Goal: Information Seeking & Learning: Learn about a topic

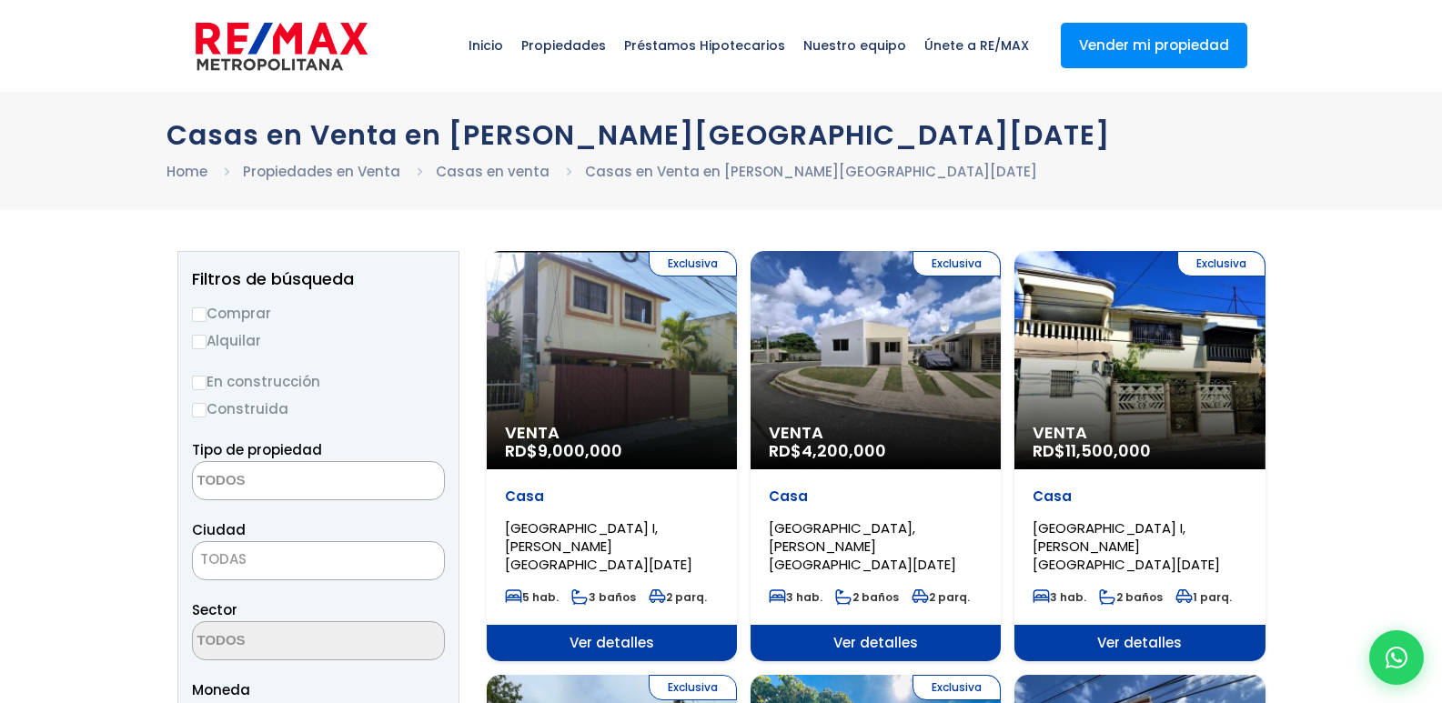
select select
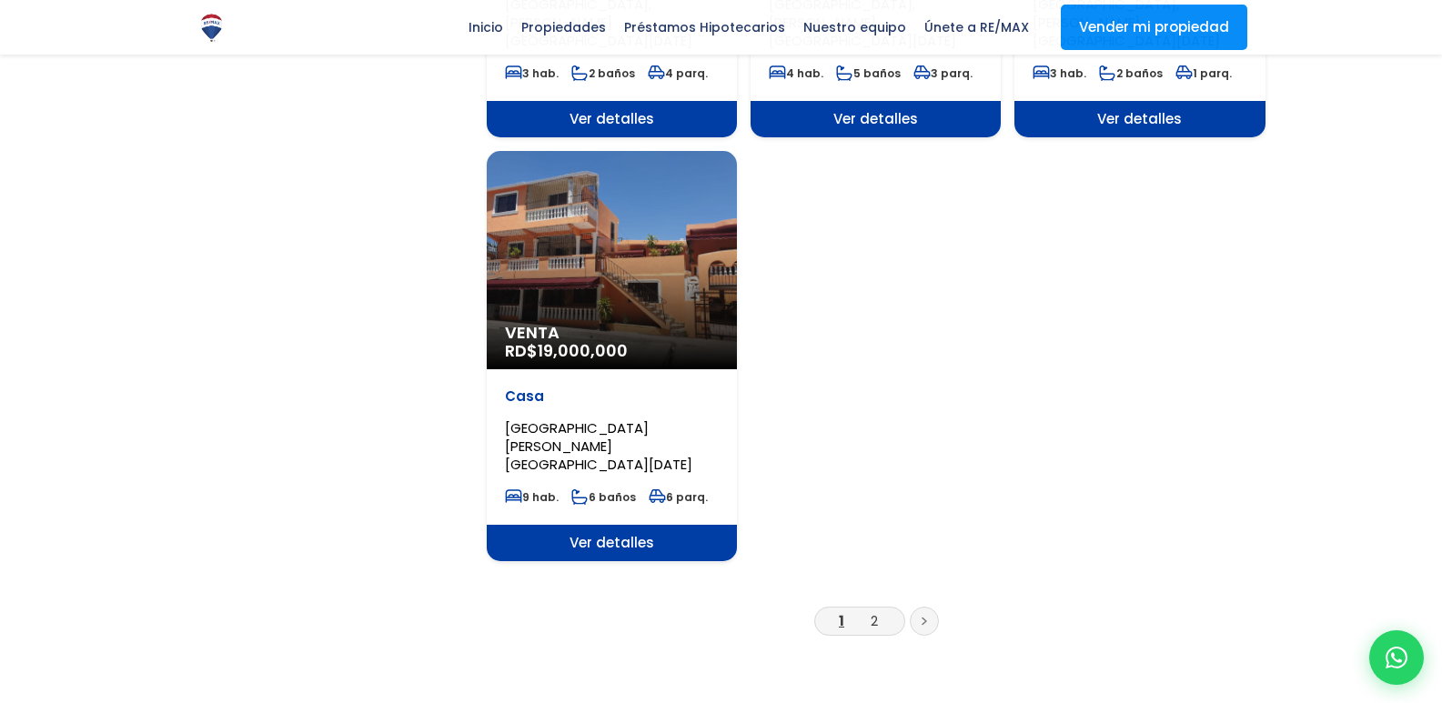
scroll to position [2366, 0]
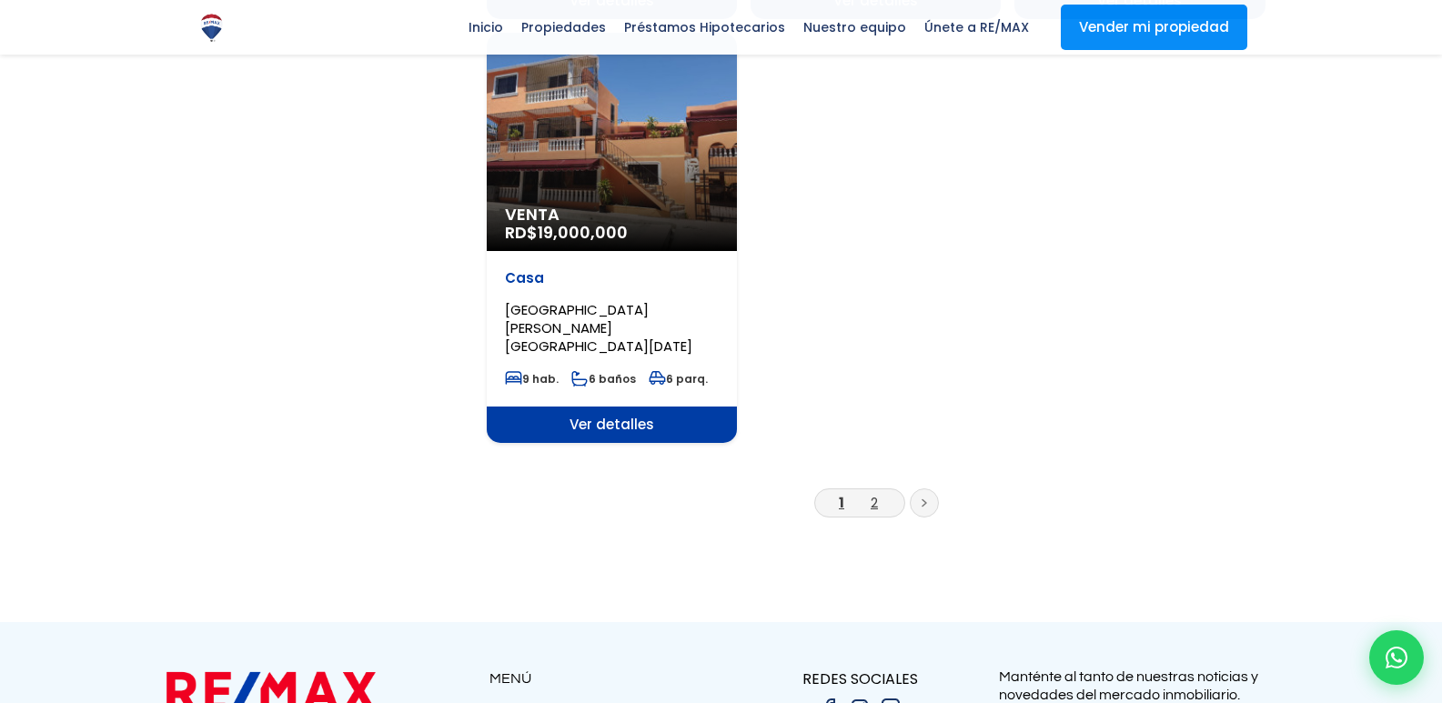
click at [874, 493] on link "2" at bounding box center [874, 502] width 7 height 19
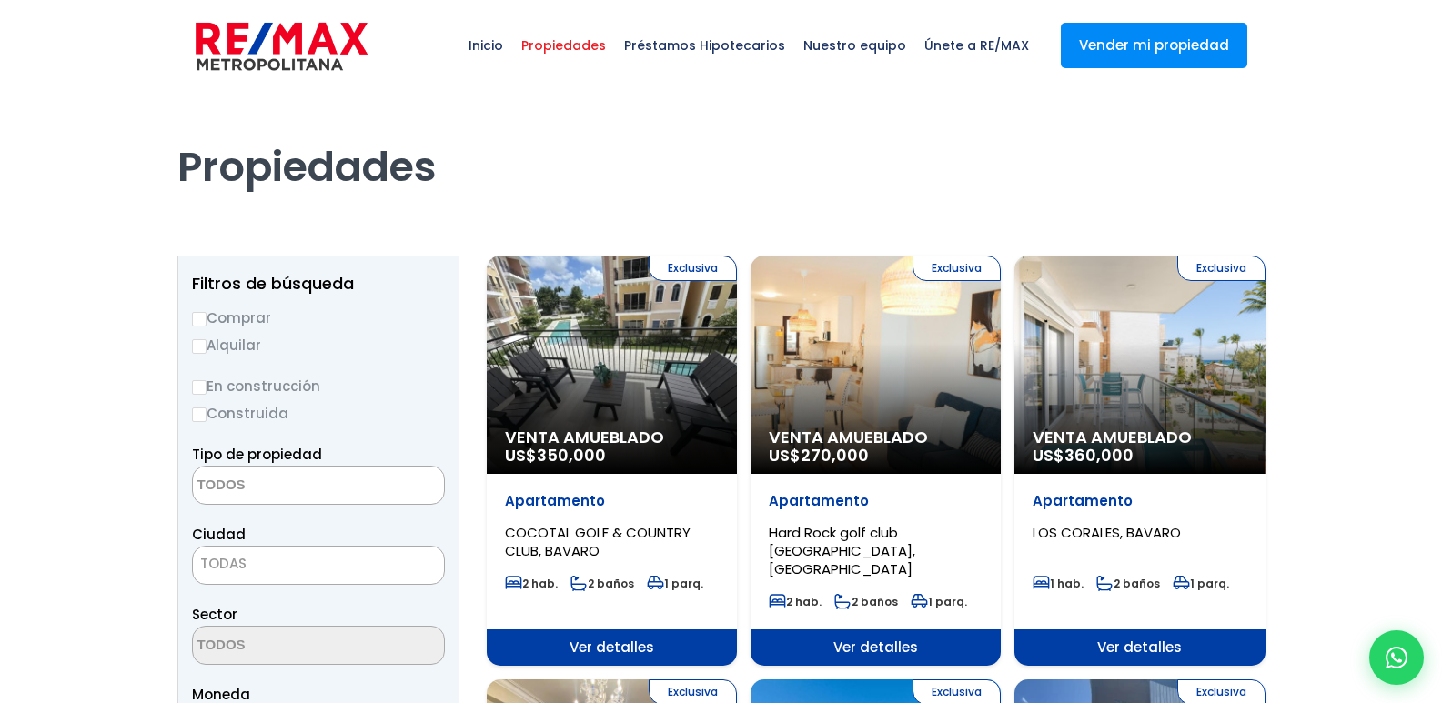
select select
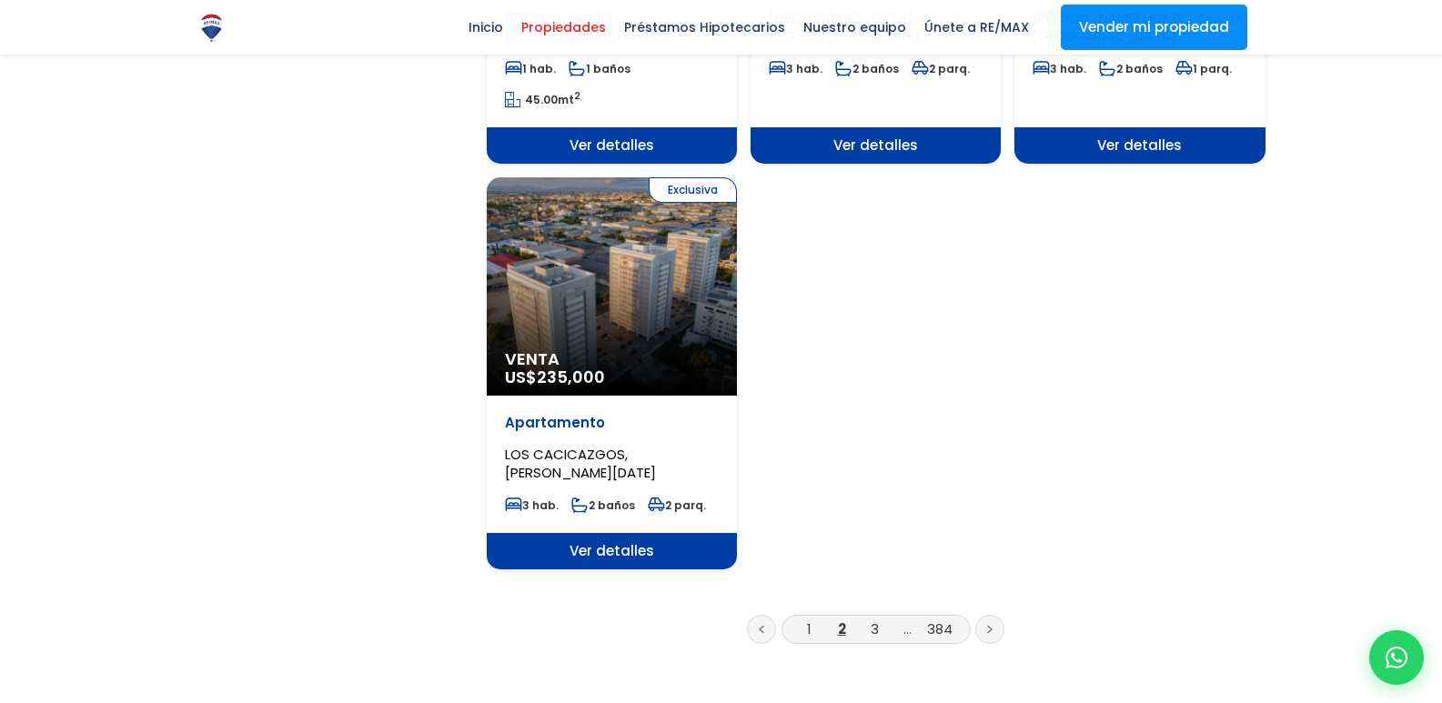
scroll to position [2275, 0]
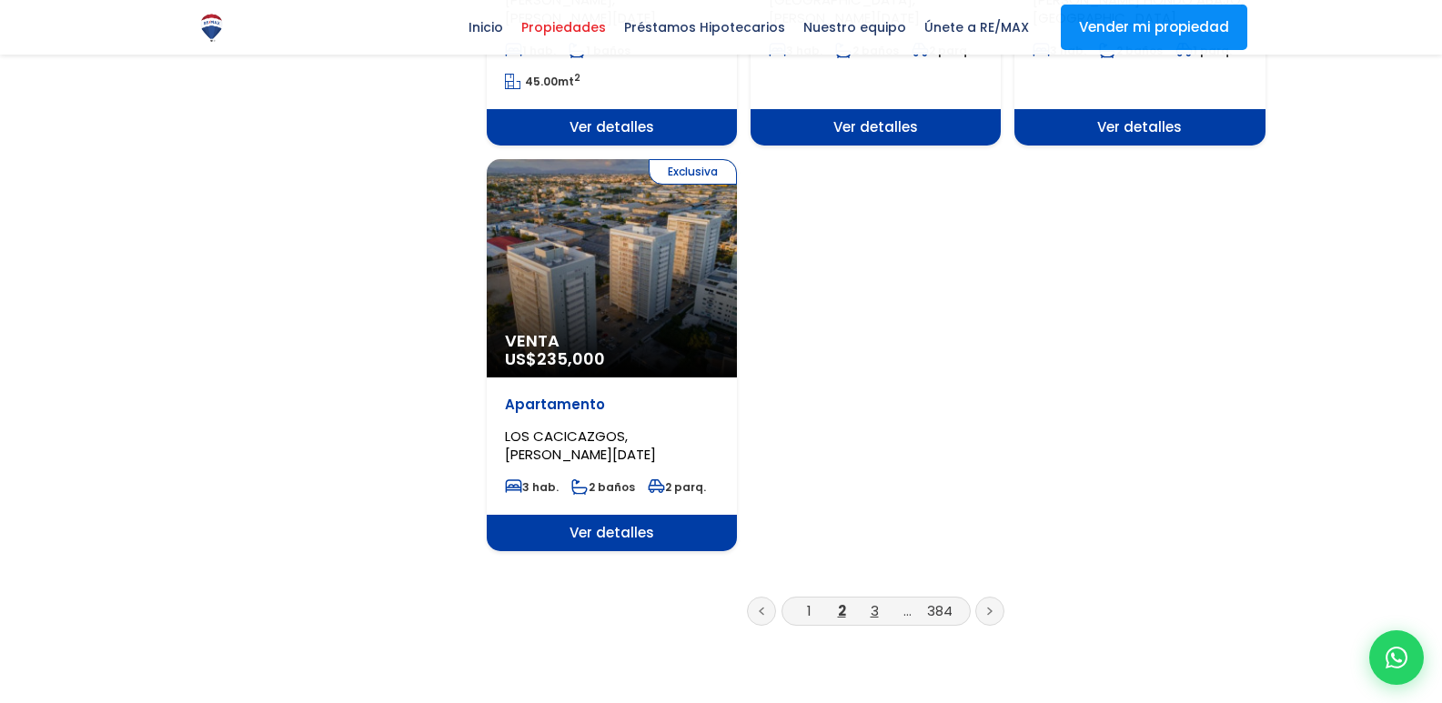
click at [872, 601] on link "3" at bounding box center [875, 610] width 8 height 19
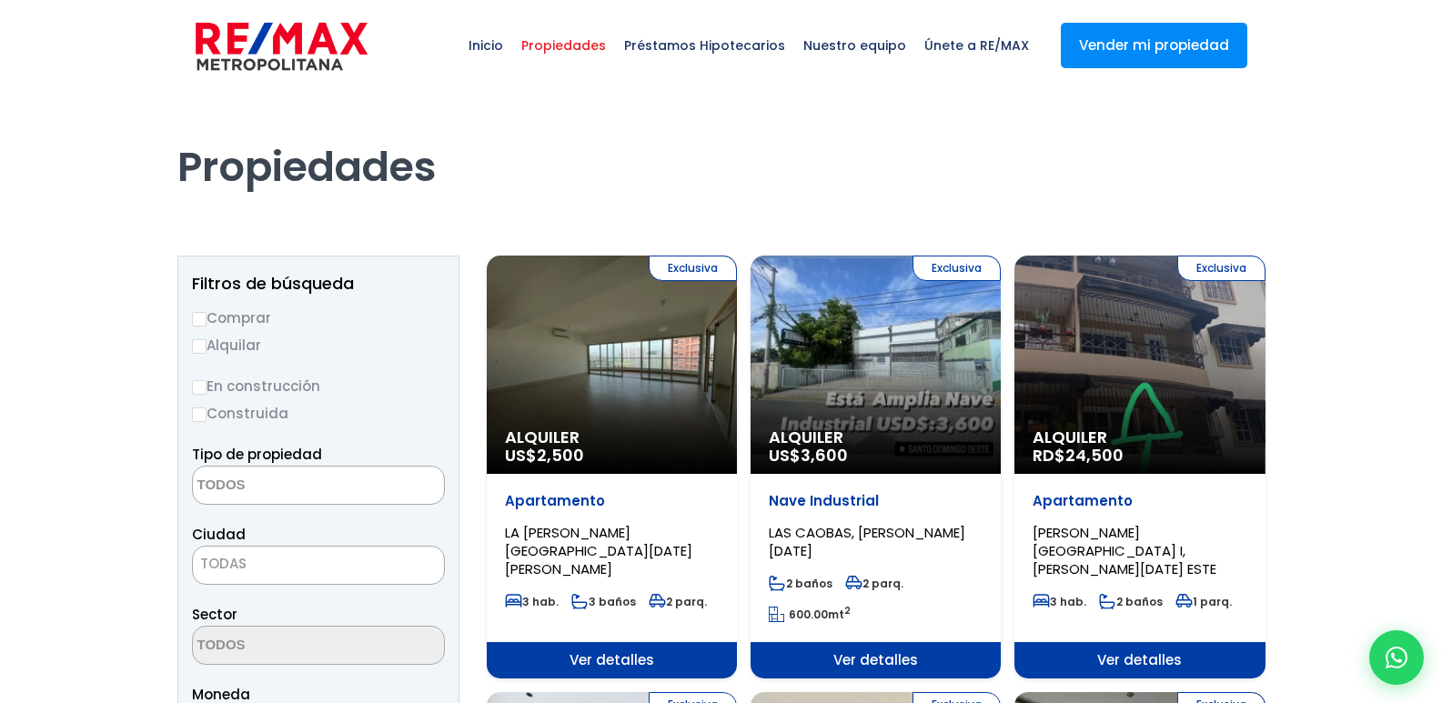
select select
click at [725, 40] on span "Préstamos Hipotecarios" at bounding box center [704, 45] width 179 height 55
click at [730, 48] on span "Préstamos Hipotecarios" at bounding box center [704, 45] width 179 height 55
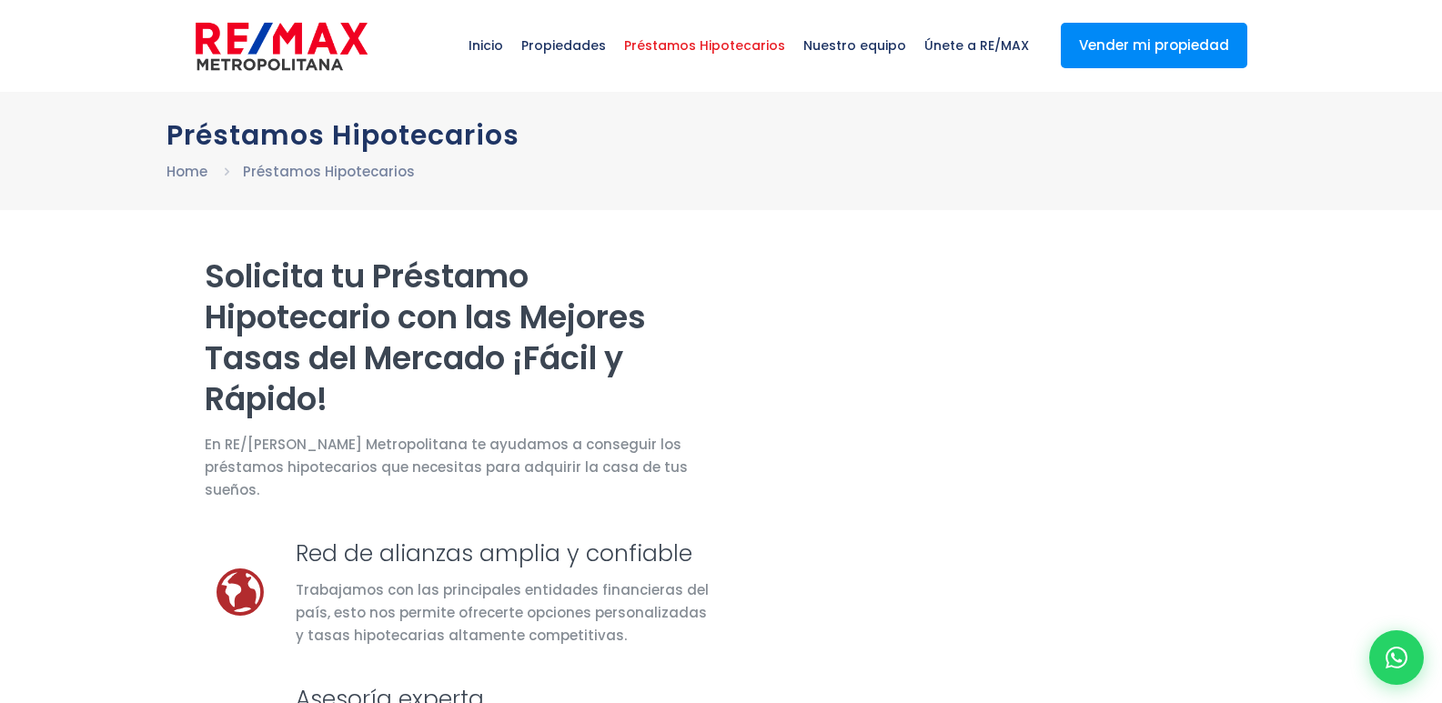
select select "DO"
